Goal: Task Accomplishment & Management: Use online tool/utility

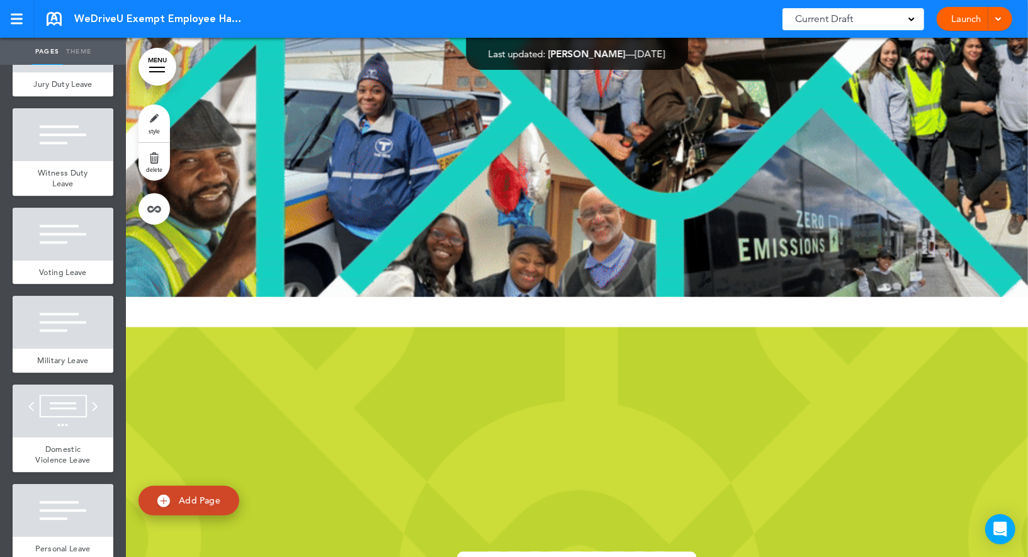
scroll to position [751, 0]
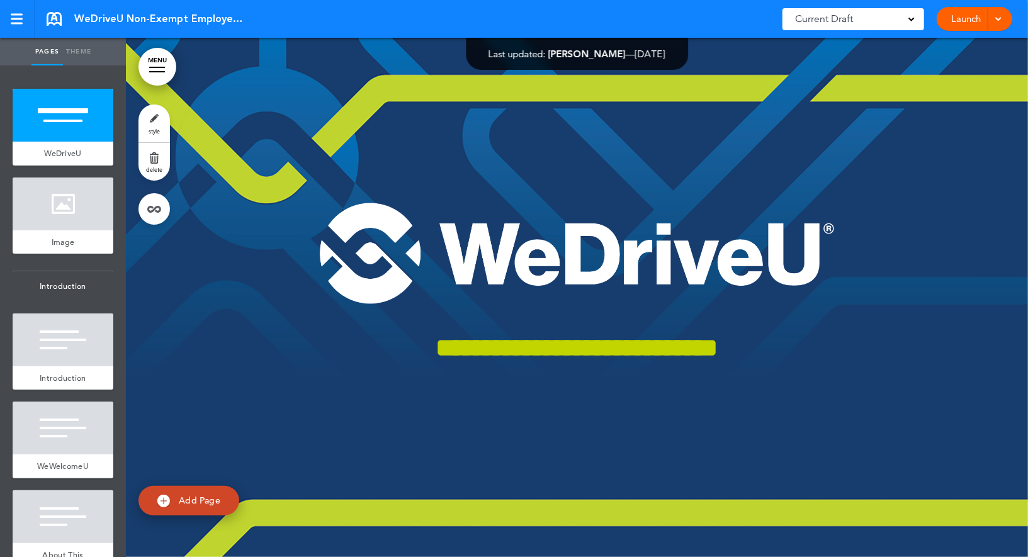
click at [956, 16] on link "Launch" at bounding box center [966, 19] width 40 height 24
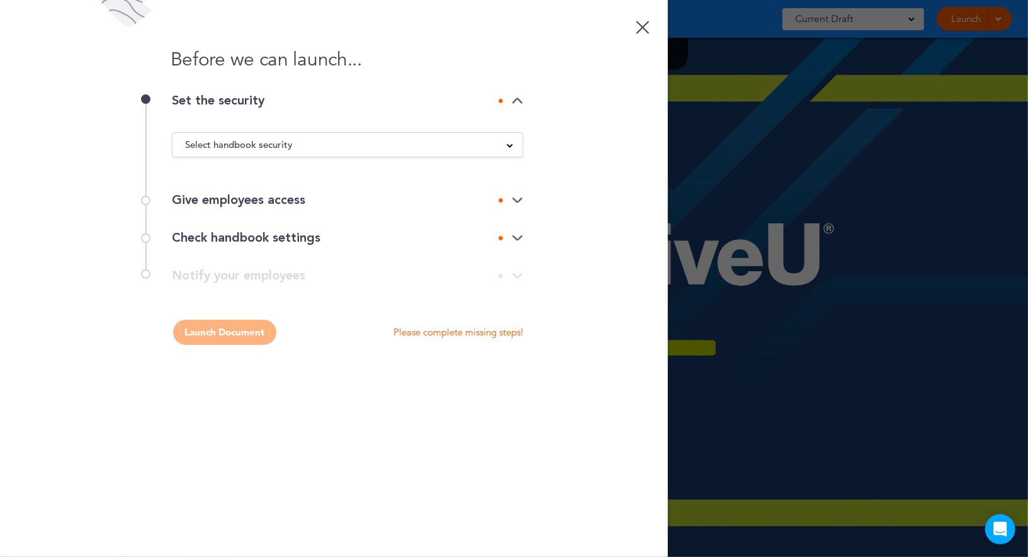
click at [274, 137] on span "Select handbook security" at bounding box center [239, 145] width 108 height 18
click at [254, 144] on span "Select handbook security" at bounding box center [239, 145] width 108 height 18
click at [499, 145] on div "Select handbook security" at bounding box center [347, 145] width 350 height 14
click at [646, 24] on div at bounding box center [642, 27] width 13 height 13
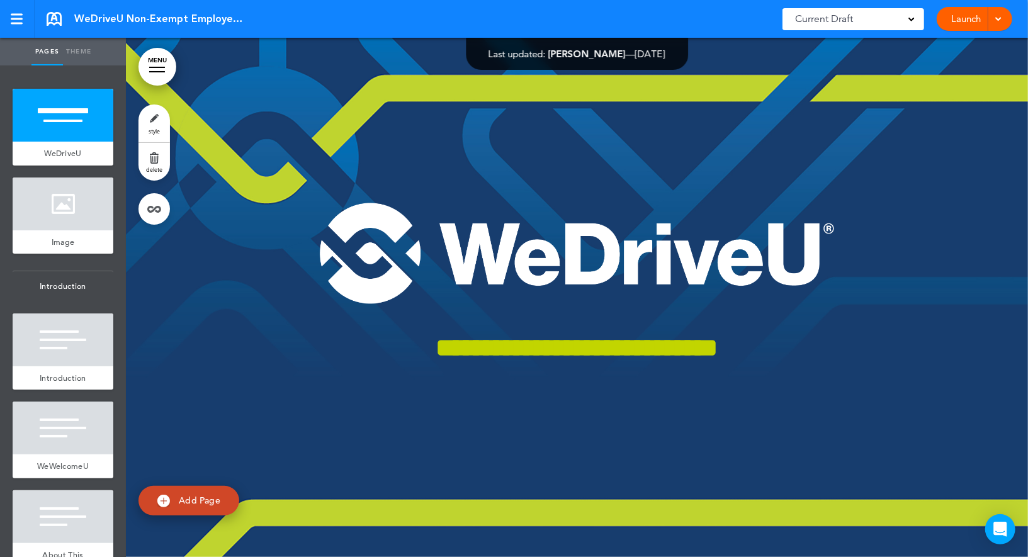
click at [960, 20] on link "Launch" at bounding box center [966, 19] width 40 height 24
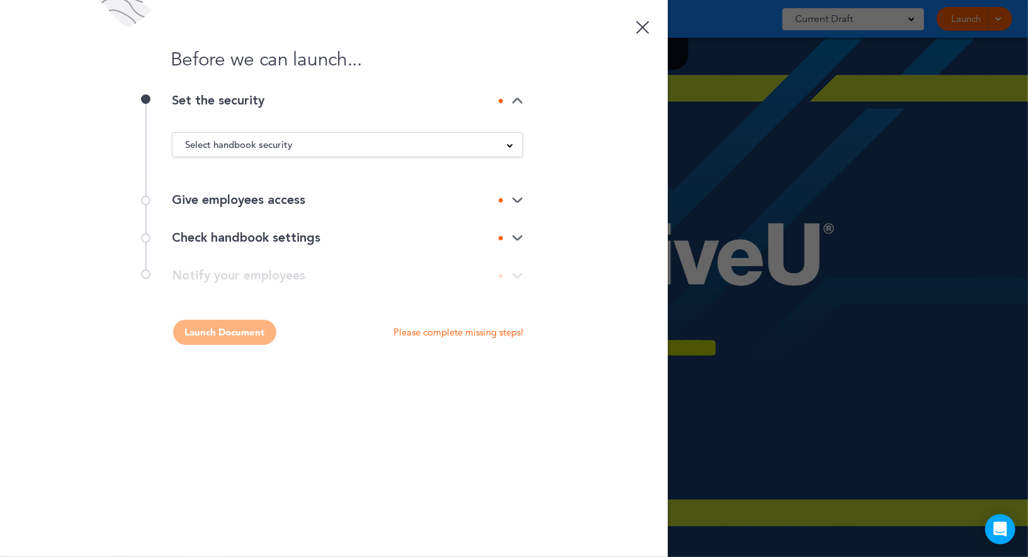
click at [331, 150] on div "Select handbook security" at bounding box center [347, 145] width 350 height 14
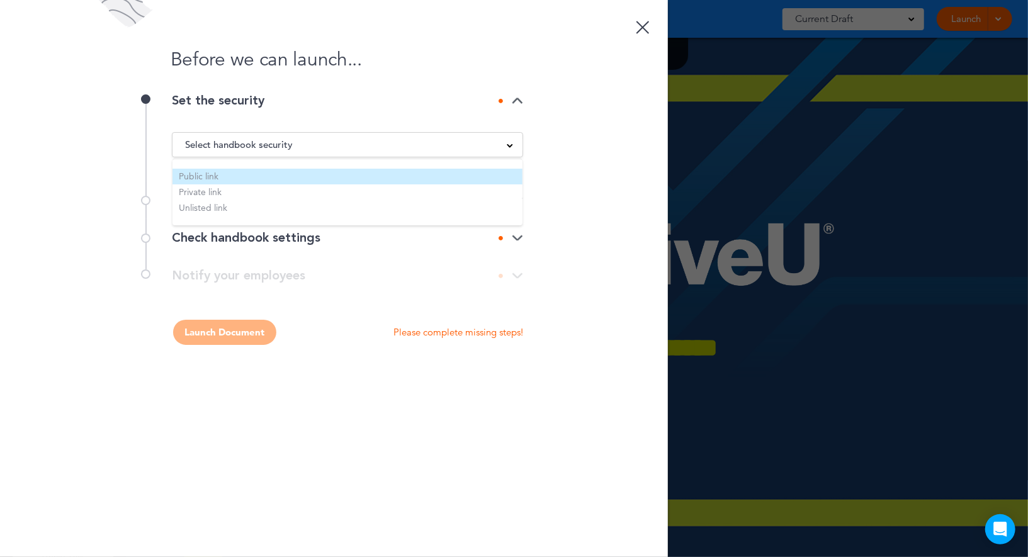
click at [251, 172] on li "Public link" at bounding box center [347, 177] width 350 height 16
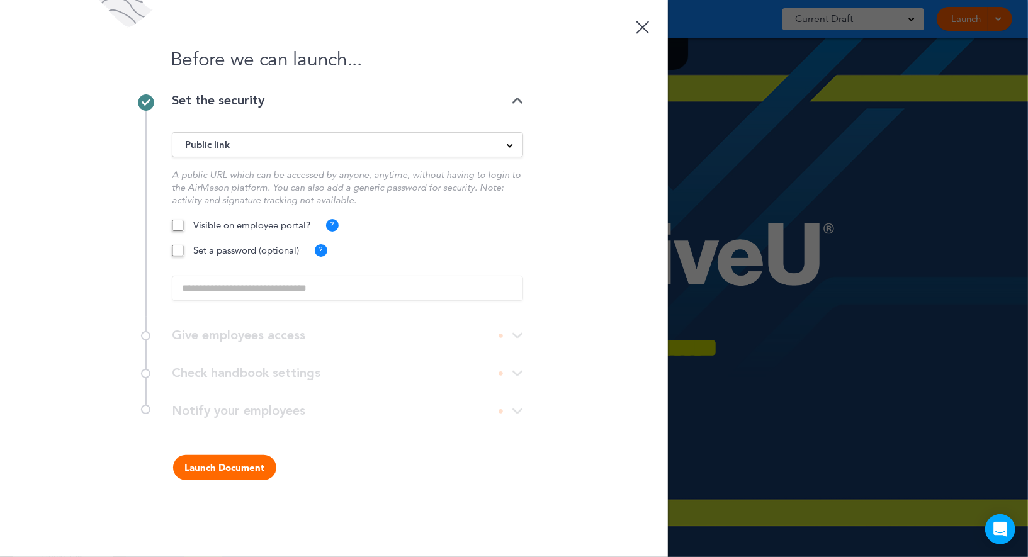
click at [220, 471] on button "Launch Document" at bounding box center [224, 467] width 103 height 25
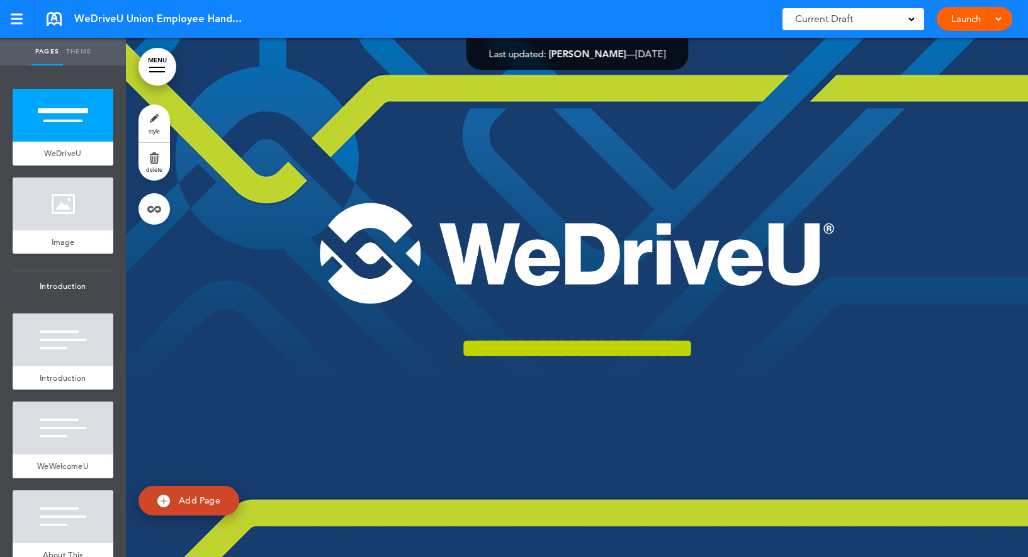
click at [960, 18] on link "Launch" at bounding box center [966, 19] width 40 height 24
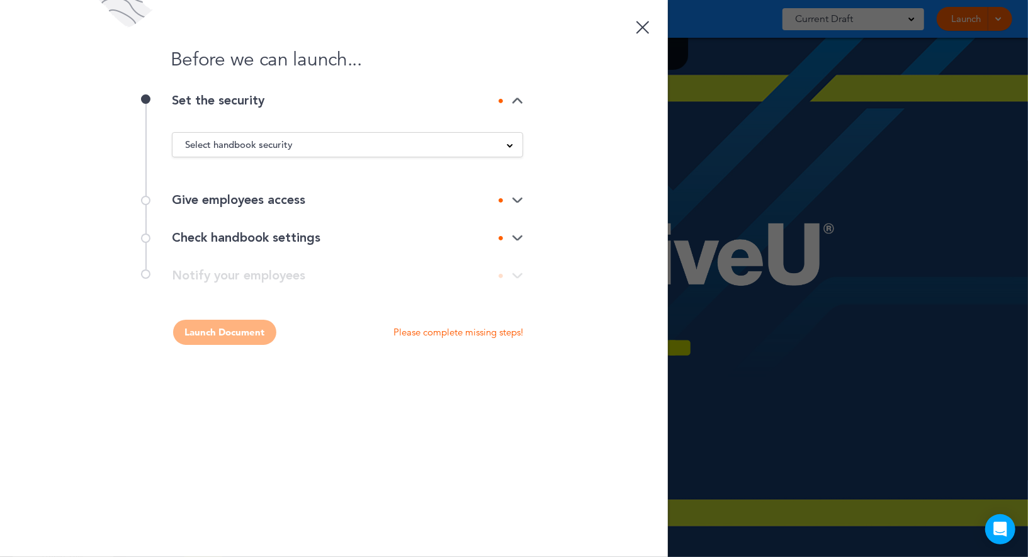
click at [379, 144] on div "Select handbook security" at bounding box center [347, 145] width 350 height 14
click at [499, 145] on div "Select handbook security" at bounding box center [347, 145] width 350 height 14
click at [629, 23] on div "Before we can launch..." at bounding box center [334, 47] width 668 height 94
click at [646, 25] on link at bounding box center [642, 25] width 25 height 25
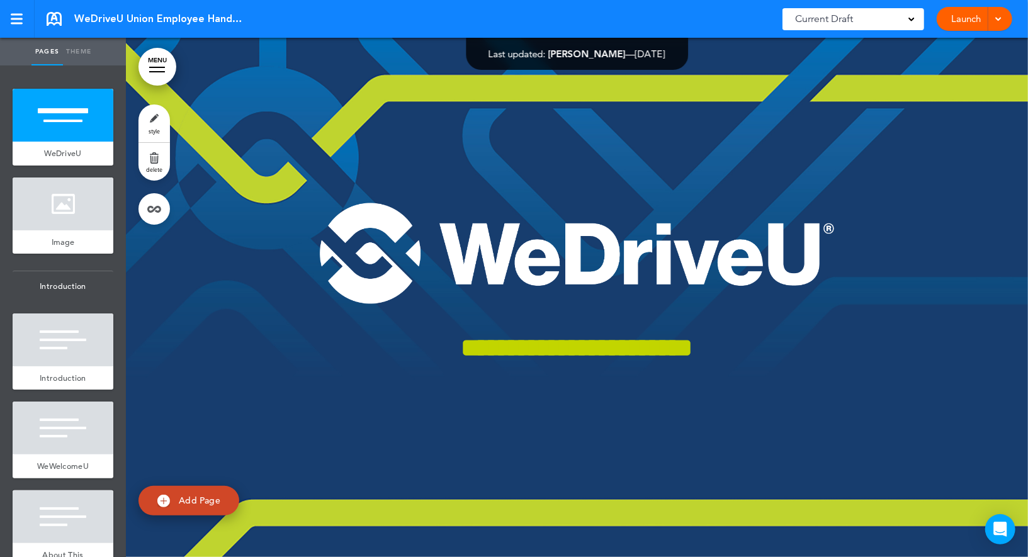
click at [966, 19] on link "Launch" at bounding box center [966, 19] width 40 height 24
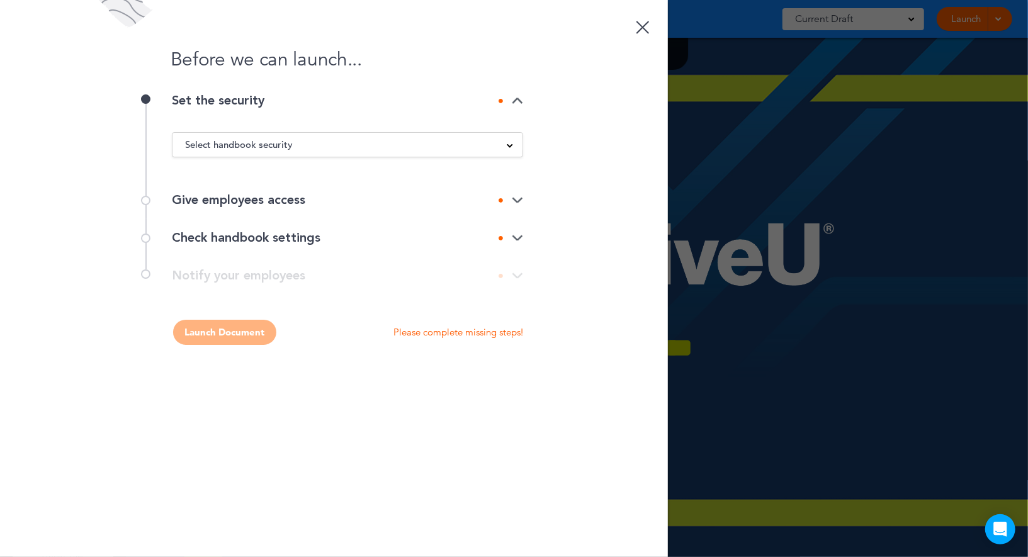
click at [293, 145] on div "Select handbook security" at bounding box center [347, 145] width 350 height 14
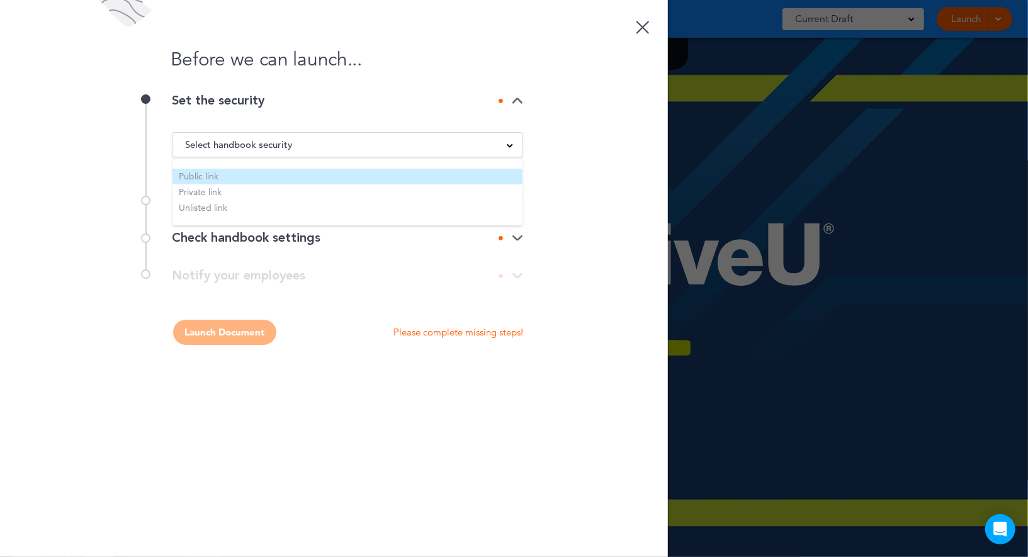
click at [249, 179] on li "Public link" at bounding box center [347, 177] width 350 height 16
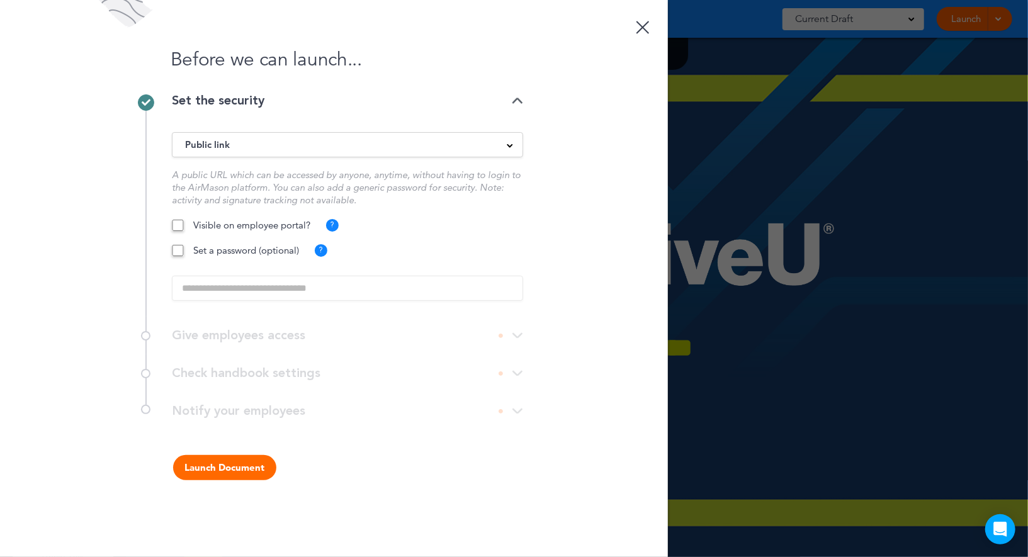
click at [208, 460] on button "Launch Document" at bounding box center [224, 467] width 103 height 25
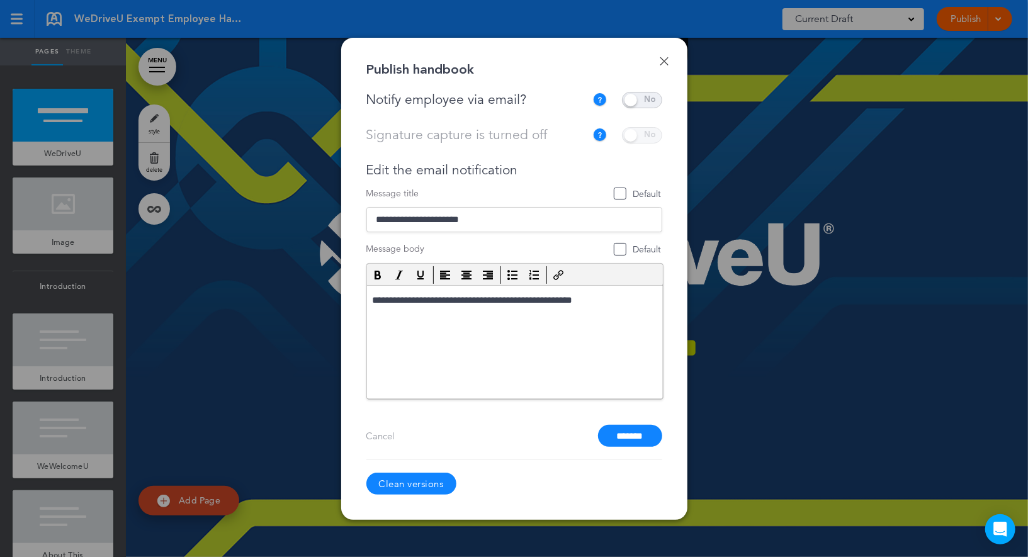
click at [405, 483] on link "Clean versions" at bounding box center [411, 484] width 90 height 22
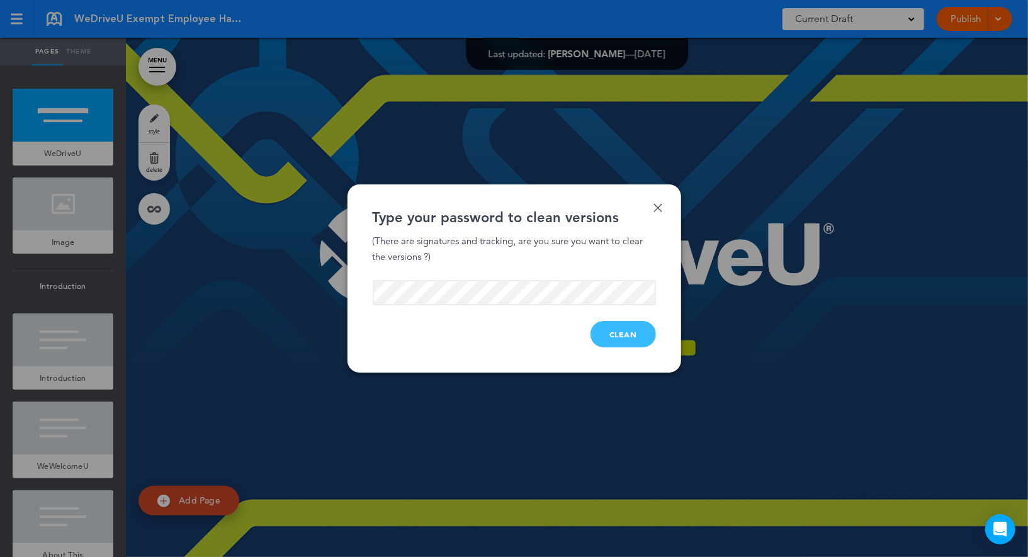
click at [621, 336] on button "Clean" at bounding box center [622, 334] width 65 height 26
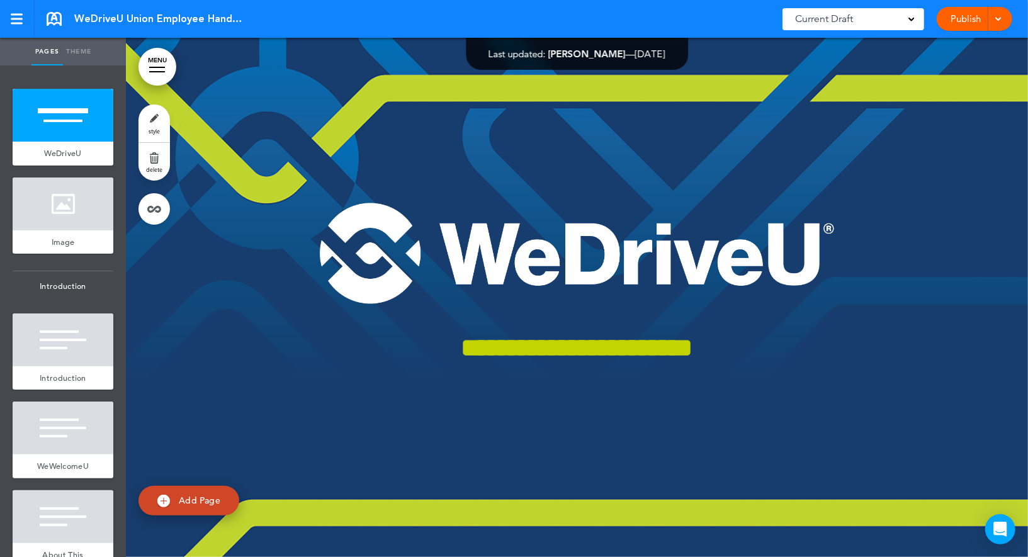
click at [970, 15] on link "Publish" at bounding box center [966, 19] width 40 height 24
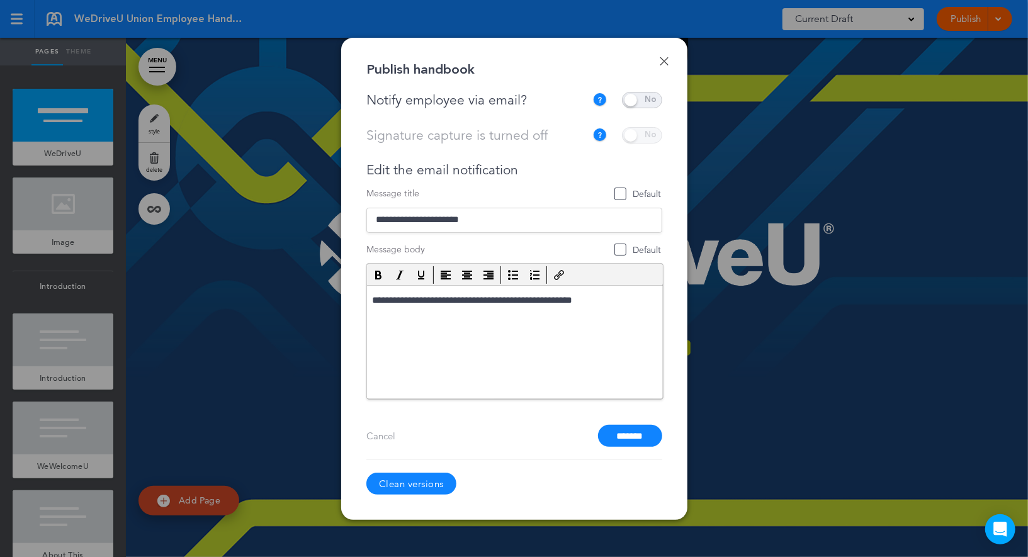
click at [409, 487] on link "Clean versions" at bounding box center [411, 484] width 90 height 22
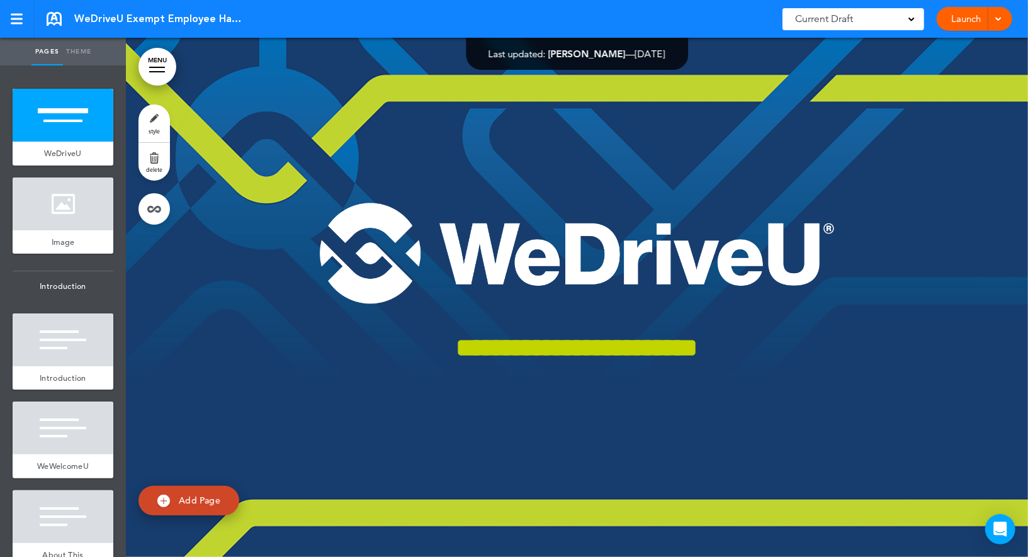
scroll to position [671, 0]
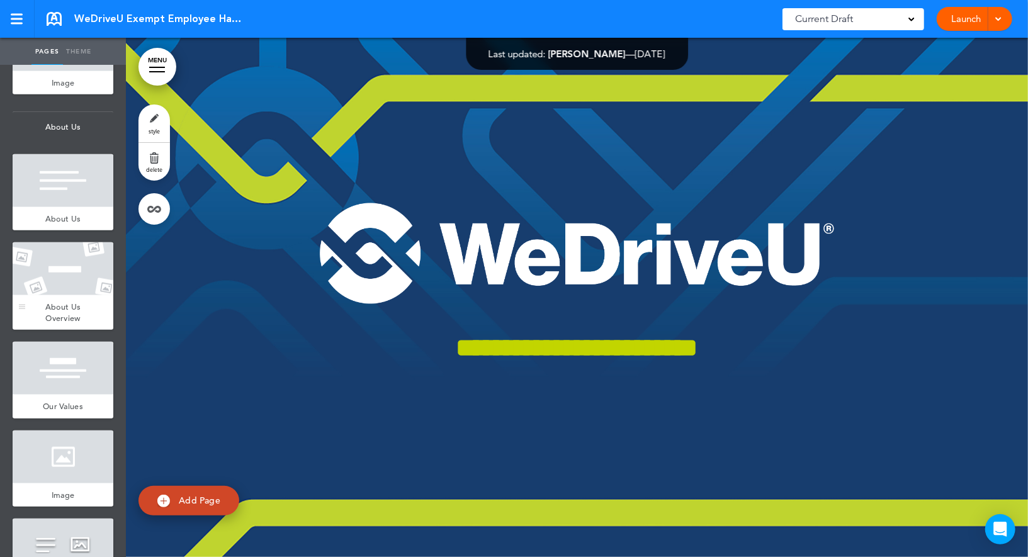
click at [64, 273] on div at bounding box center [63, 268] width 101 height 53
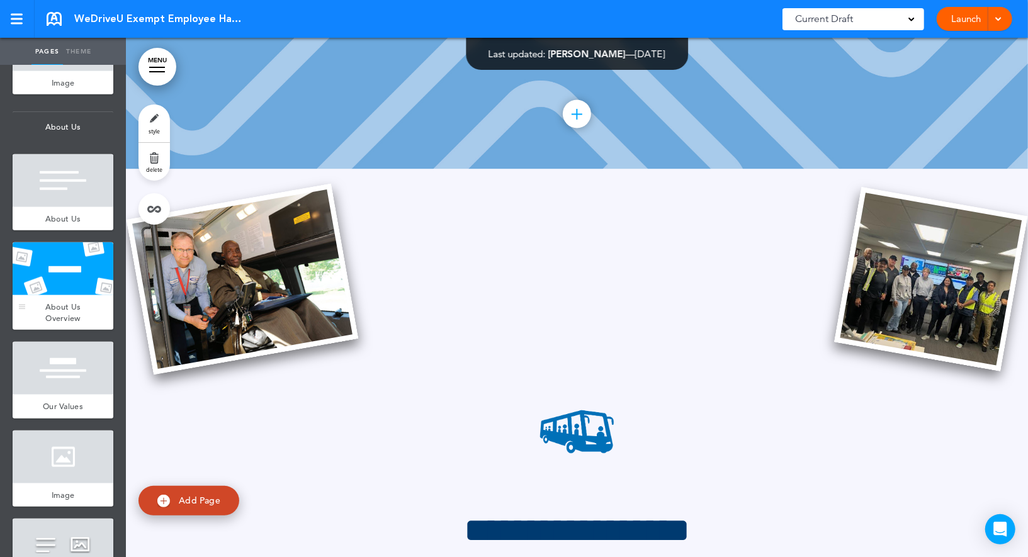
scroll to position [4760, 0]
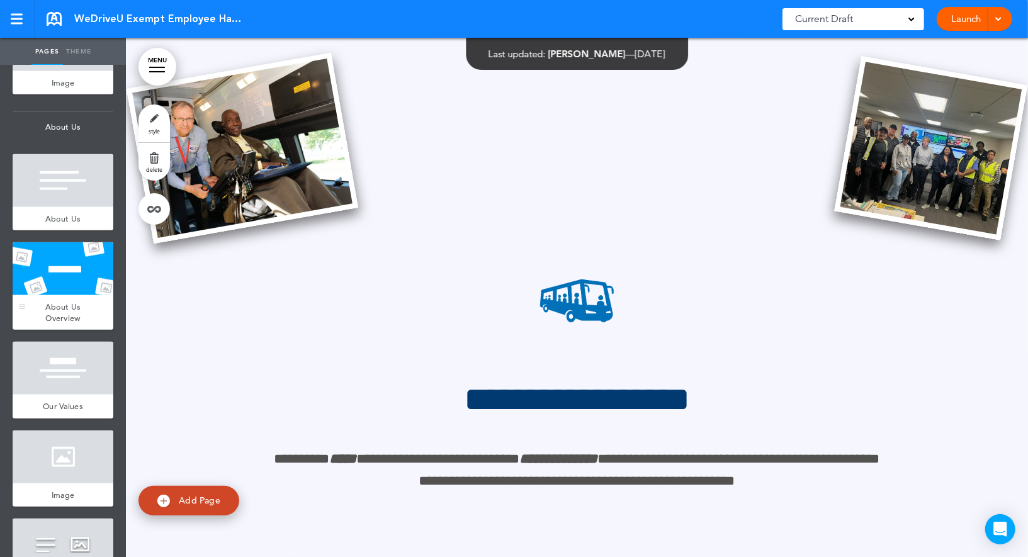
click at [64, 273] on div at bounding box center [63, 268] width 101 height 53
click at [68, 373] on div at bounding box center [63, 368] width 101 height 53
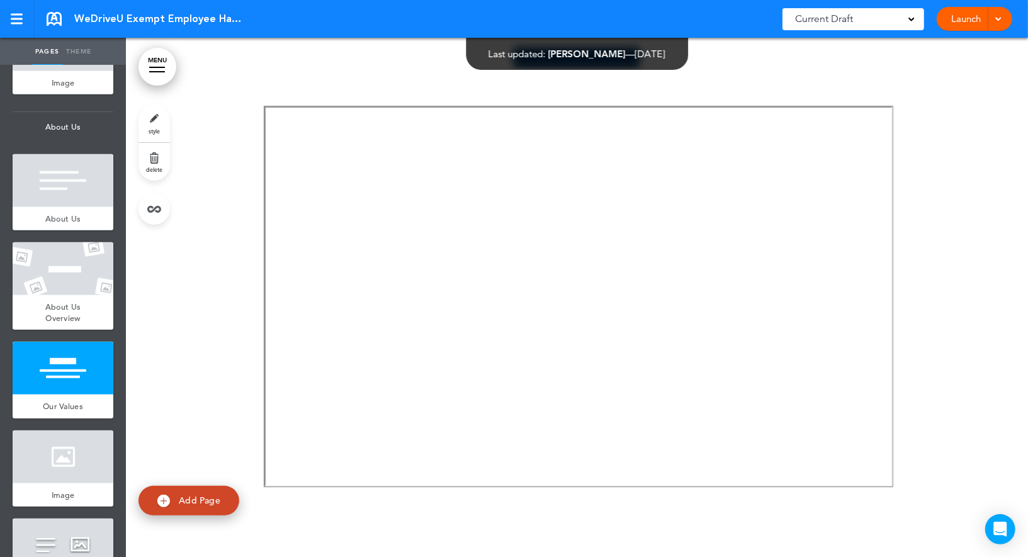
scroll to position [5619, 0]
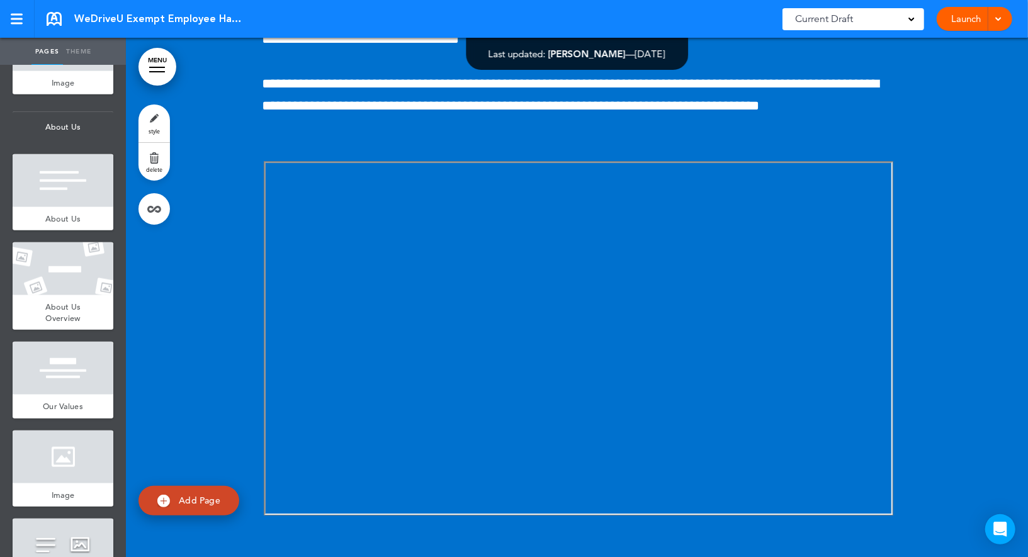
scroll to position [18202, 0]
